Goal: Task Accomplishment & Management: Manage account settings

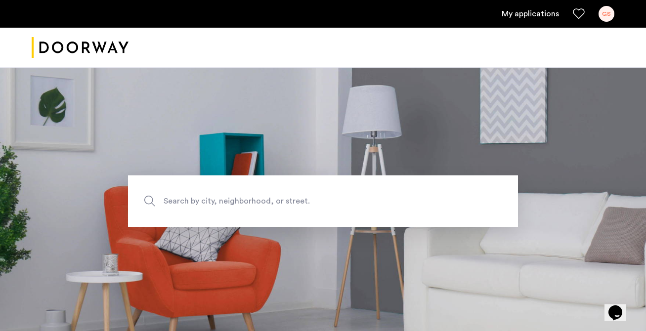
click at [610, 14] on div "GS" at bounding box center [607, 14] width 16 height 16
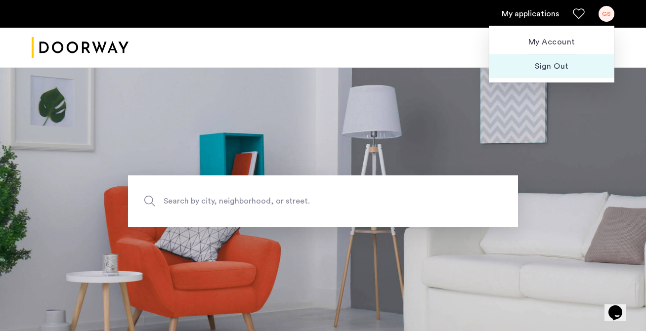
click at [556, 70] on span "Sign Out" at bounding box center [551, 66] width 109 height 12
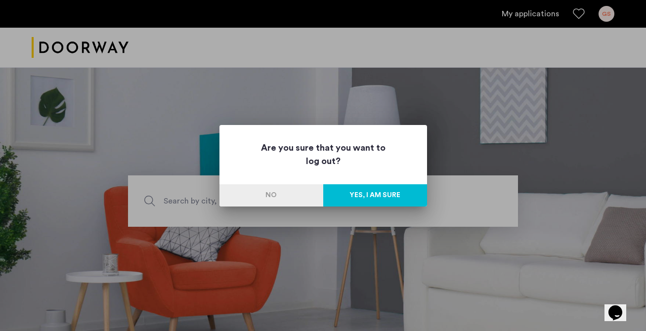
click at [353, 193] on button "Yes, I am sure" at bounding box center [375, 195] width 104 height 22
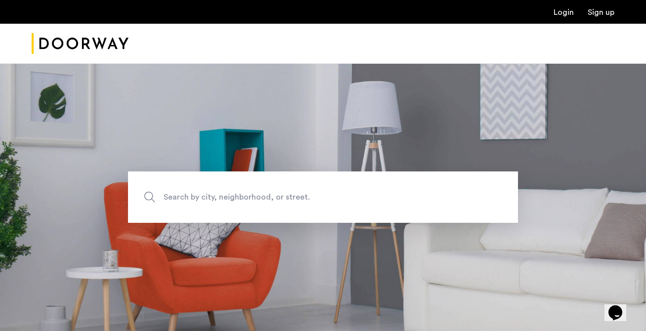
click at [560, 15] on link "Login" at bounding box center [564, 12] width 20 height 8
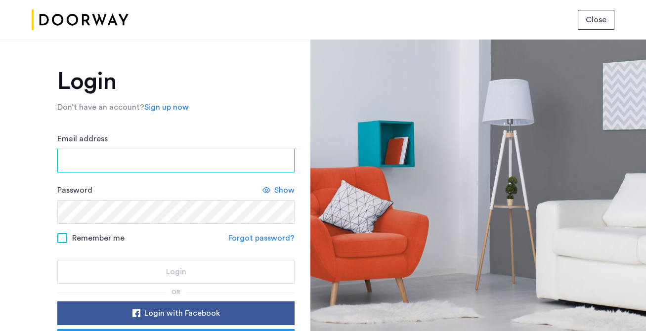
click at [165, 158] on input "Email address" at bounding box center [175, 161] width 237 height 24
type input "**********"
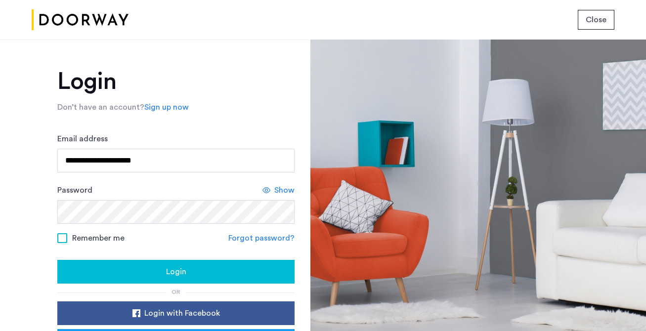
click at [202, 278] on button "Login" at bounding box center [175, 272] width 237 height 24
